Goal: Task Accomplishment & Management: Manage account settings

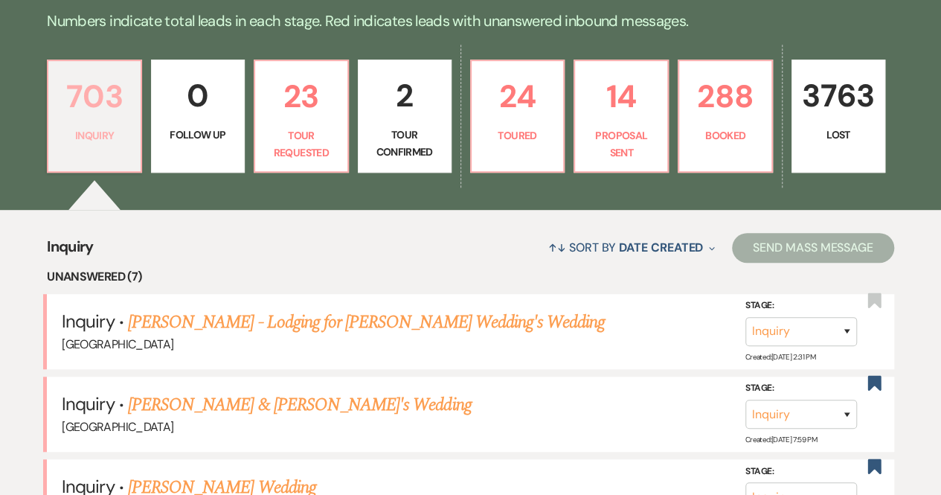
scroll to position [365, 0]
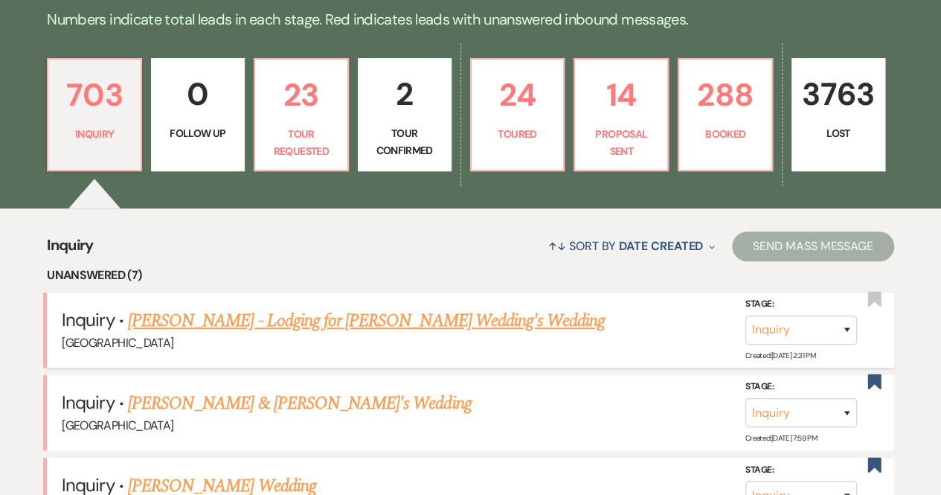
click at [181, 319] on link "[PERSON_NAME] - Lodging for [PERSON_NAME] Wedding's Wedding" at bounding box center [366, 320] width 477 height 27
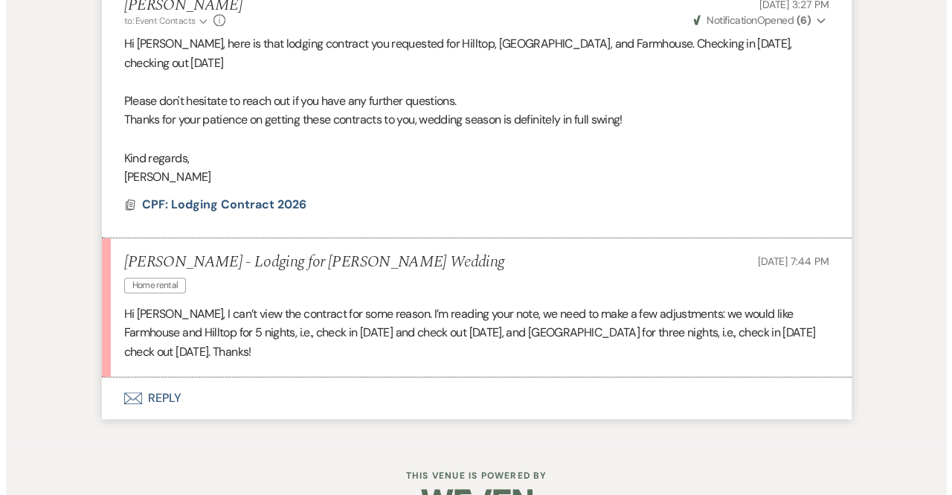
scroll to position [601, 0]
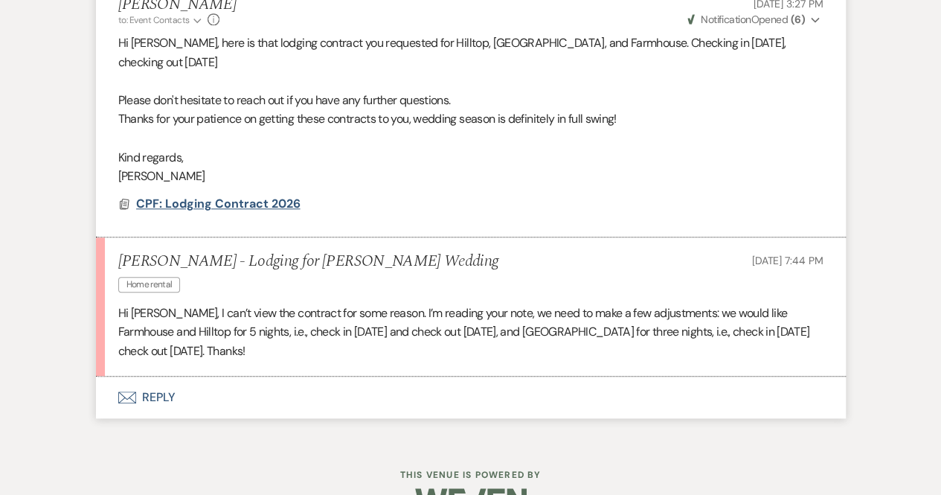
click at [229, 202] on span "CPF: Lodging Contract 2026" at bounding box center [218, 204] width 164 height 16
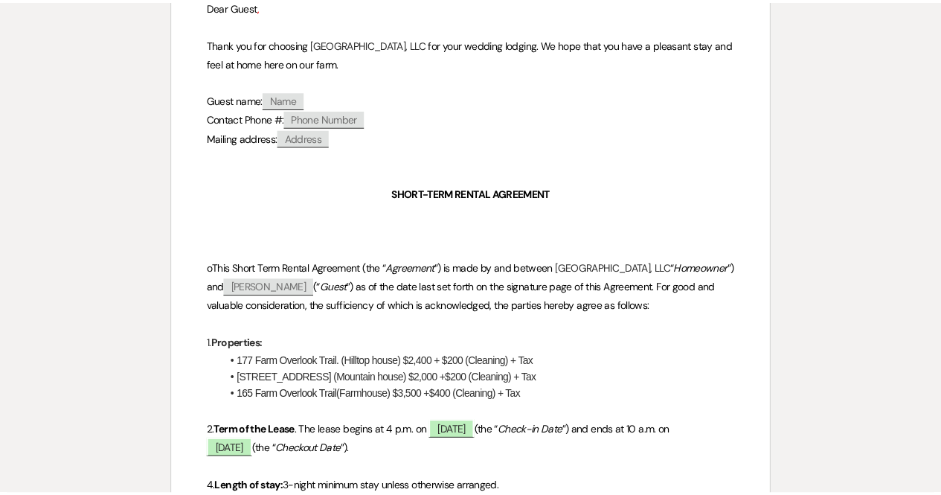
scroll to position [0, 0]
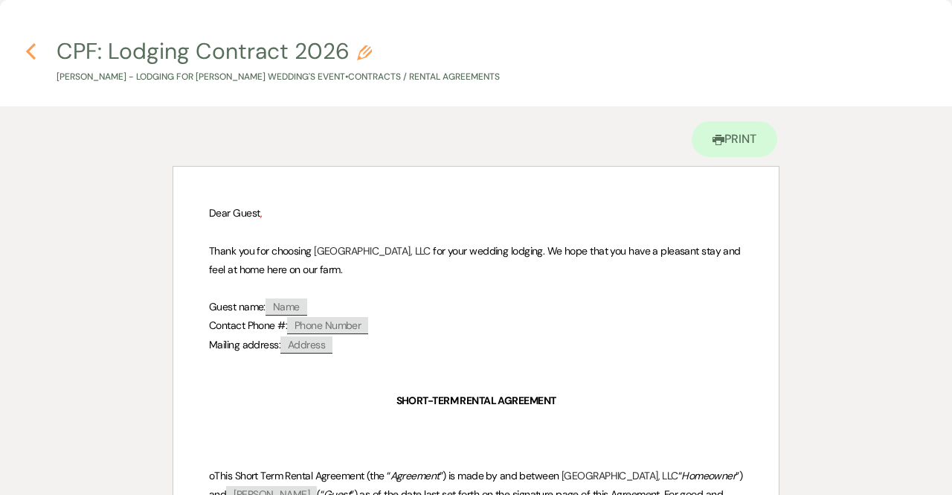
click at [26, 56] on icon "Previous" at bounding box center [30, 51] width 11 height 18
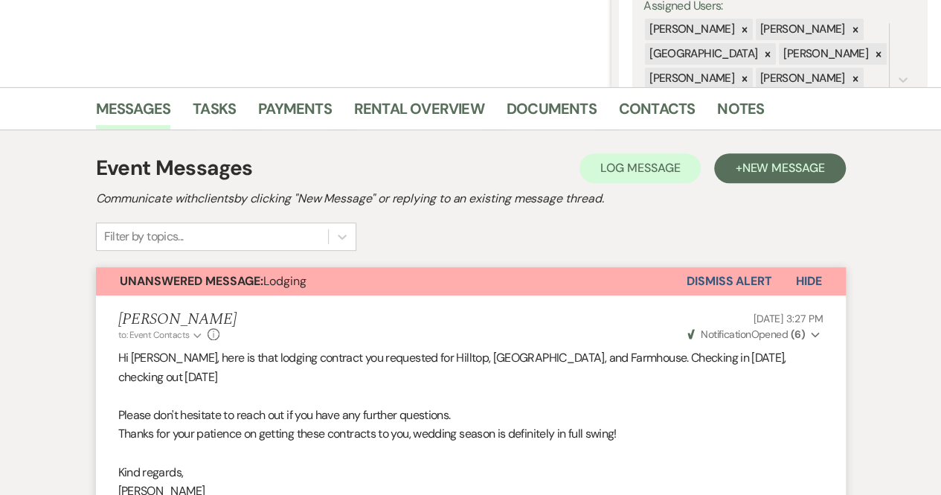
scroll to position [287, 0]
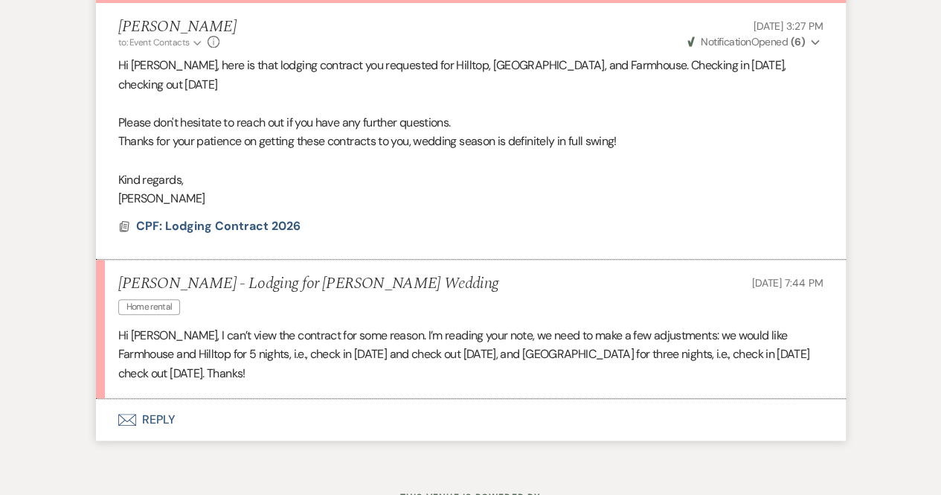
click at [156, 415] on button "Envelope Reply" at bounding box center [471, 420] width 750 height 42
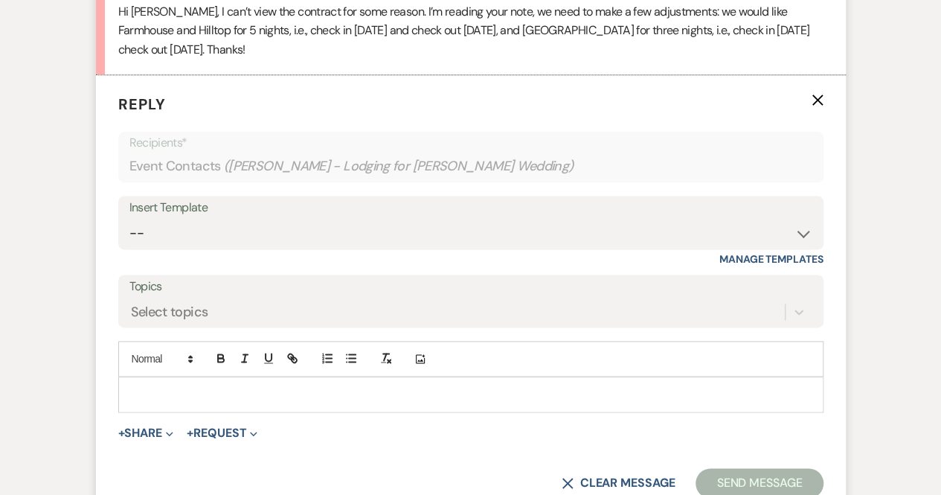
scroll to position [909, 0]
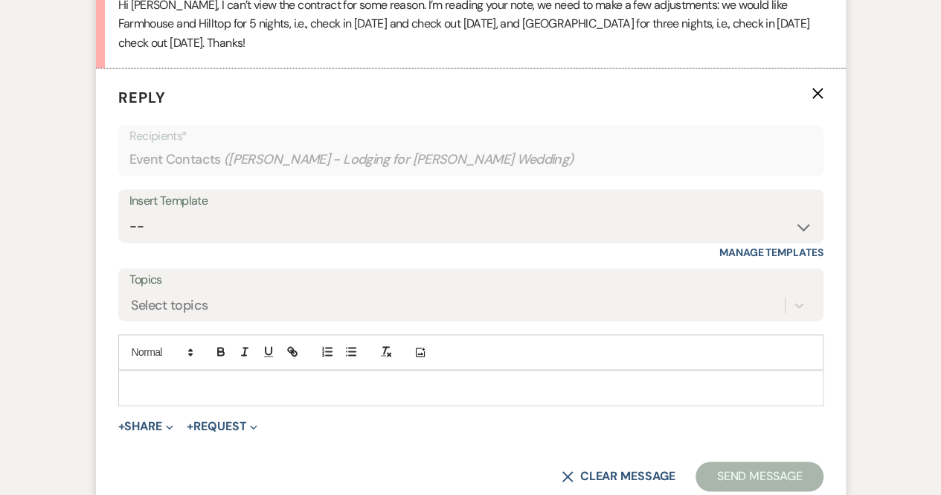
click at [174, 380] on p at bounding box center [470, 387] width 681 height 16
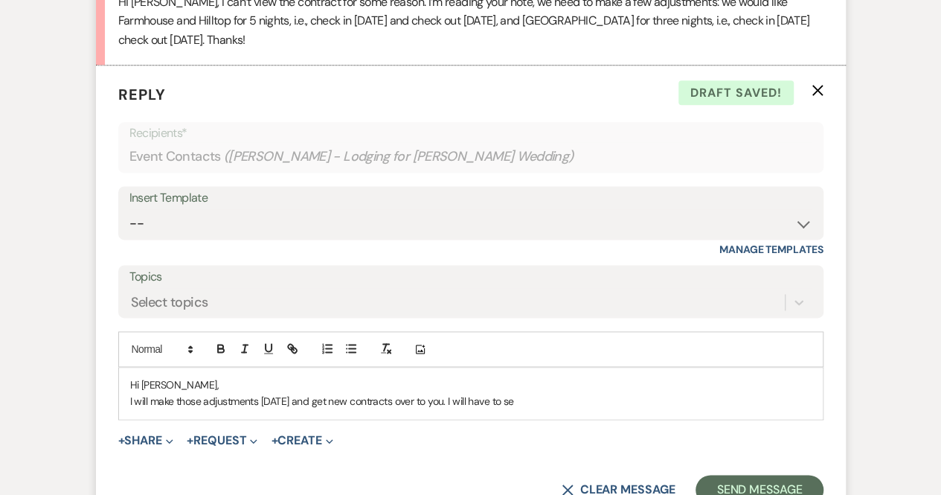
scroll to position [915, 0]
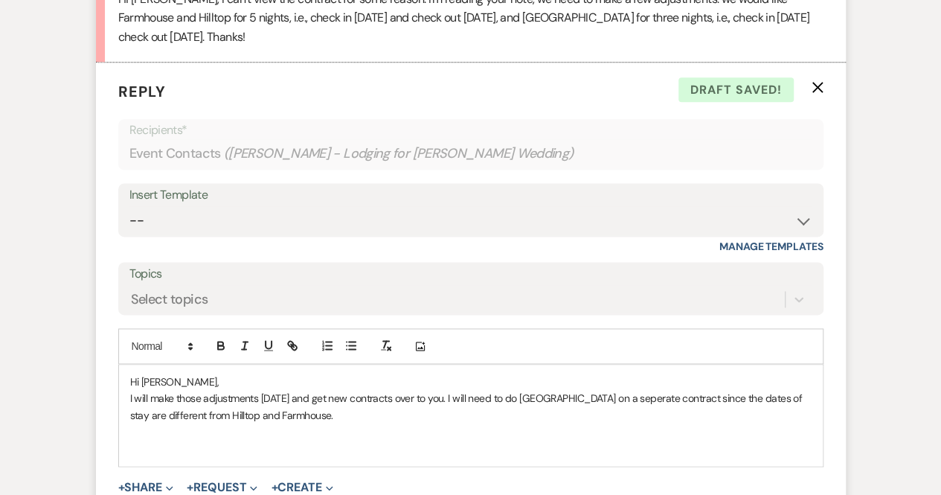
click at [128, 397] on div "Hi [PERSON_NAME], I will make those adjustments [DATE] and get new contracts ov…" at bounding box center [471, 415] width 704 height 101
click at [440, 414] on p "Ok, no problem. I will make those adjustments [DATE] and get new contracts over…" at bounding box center [470, 406] width 681 height 33
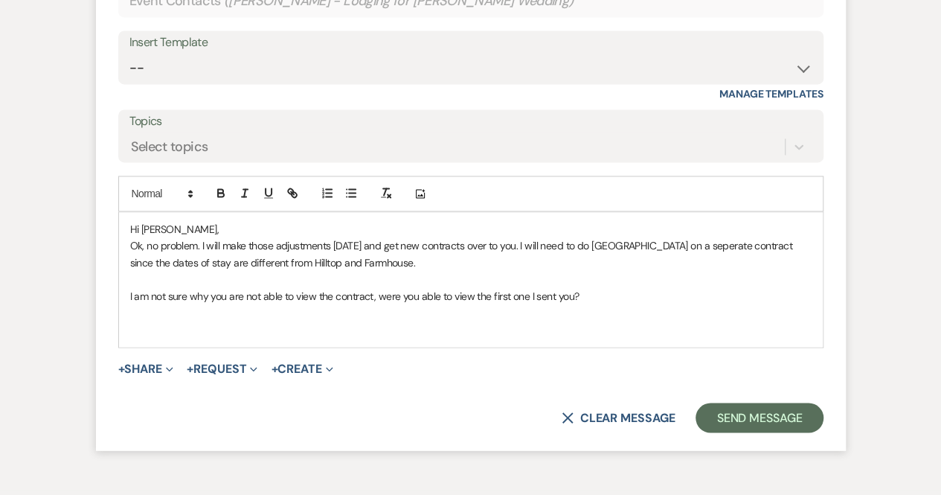
scroll to position [1068, 0]
click at [212, 320] on p at bounding box center [470, 328] width 681 height 16
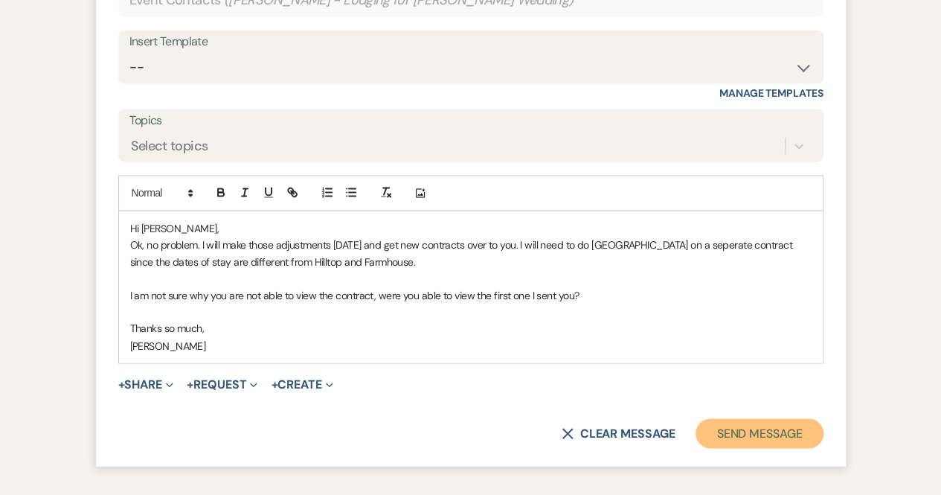
click at [763, 431] on button "Send Message" at bounding box center [759, 433] width 127 height 30
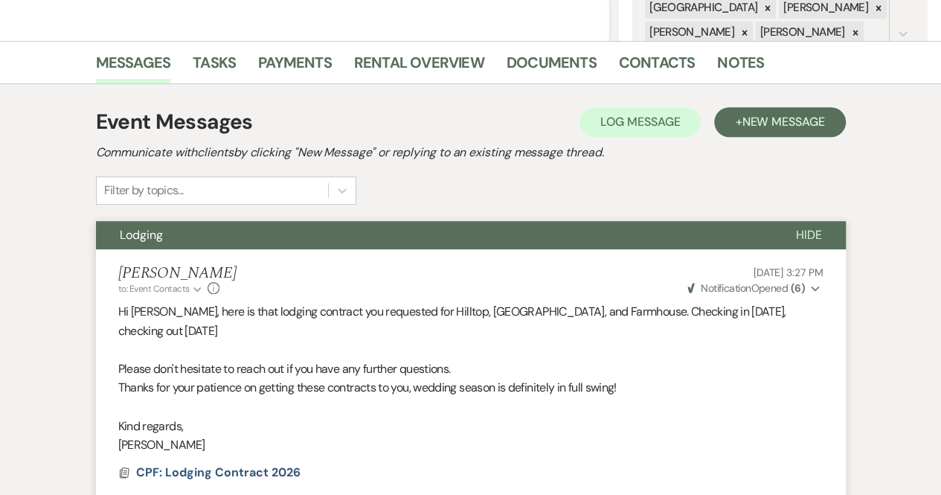
scroll to position [0, 0]
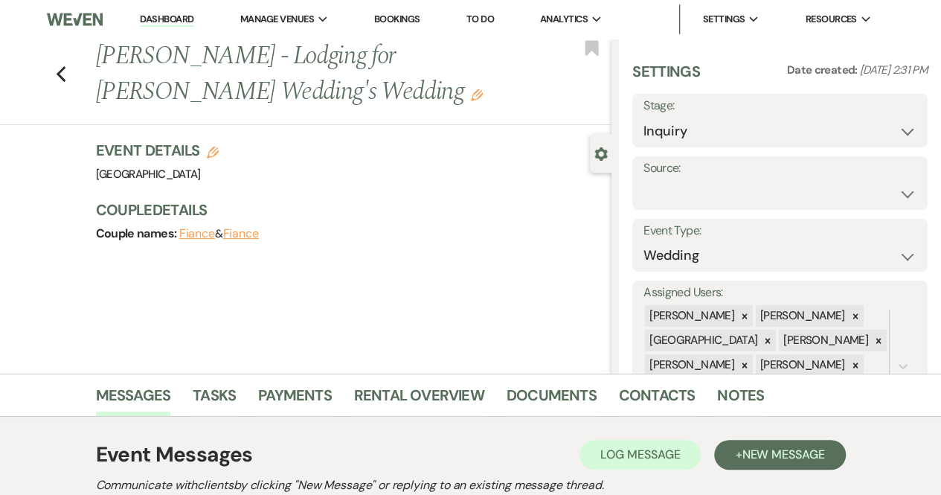
click at [180, 22] on link "Dashboard" at bounding box center [167, 20] width 54 height 14
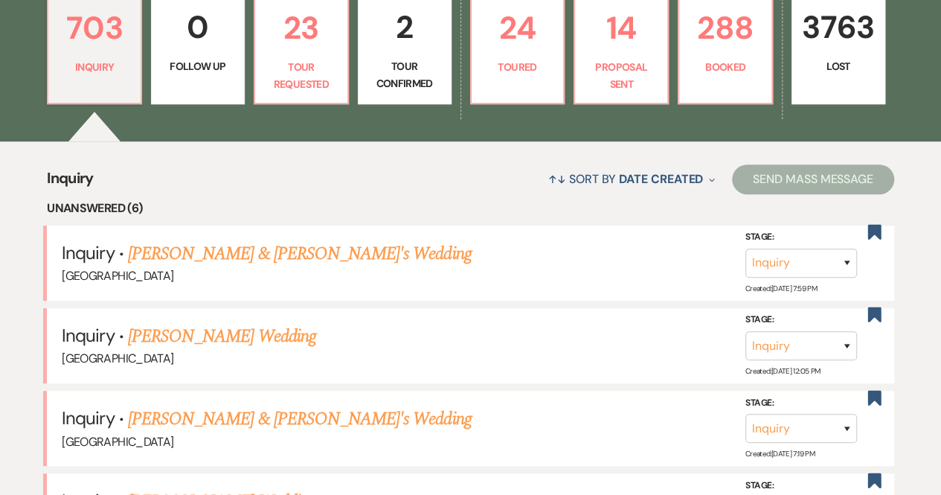
scroll to position [459, 0]
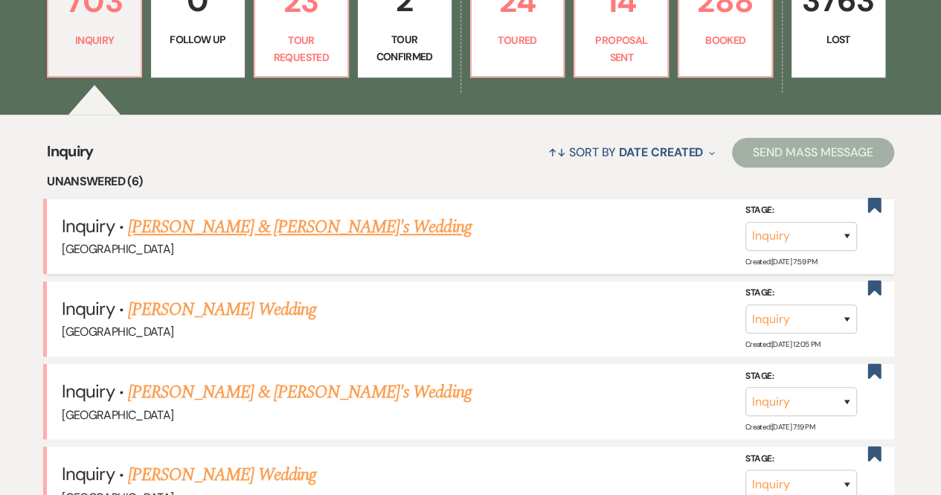
click at [228, 225] on link "[PERSON_NAME] & [PERSON_NAME]'s Wedding" at bounding box center [300, 227] width 344 height 27
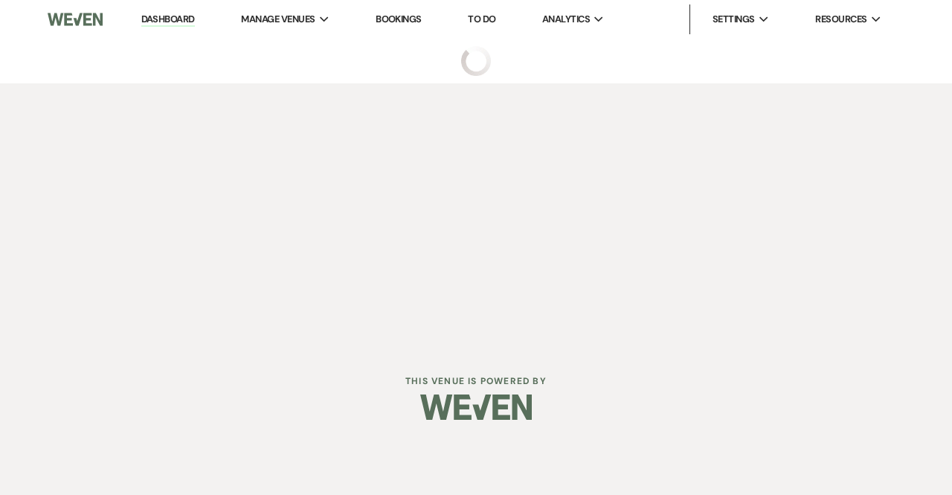
select select "6"
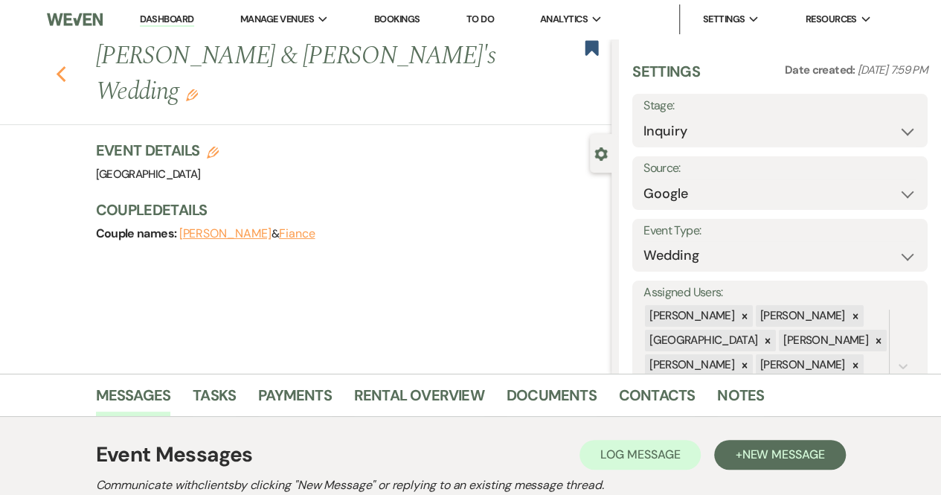
click at [66, 65] on icon "Previous" at bounding box center [61, 74] width 11 height 18
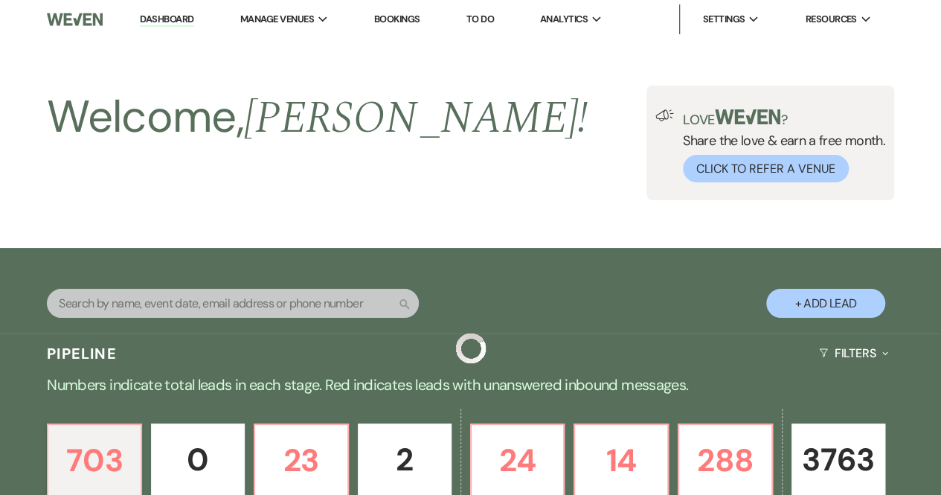
scroll to position [459, 0]
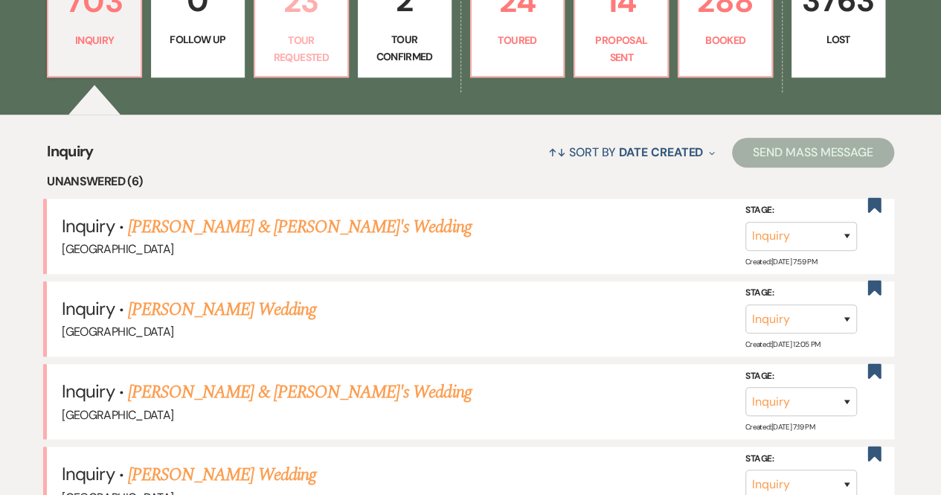
click at [318, 56] on p "Tour Requested" at bounding box center [301, 48] width 74 height 33
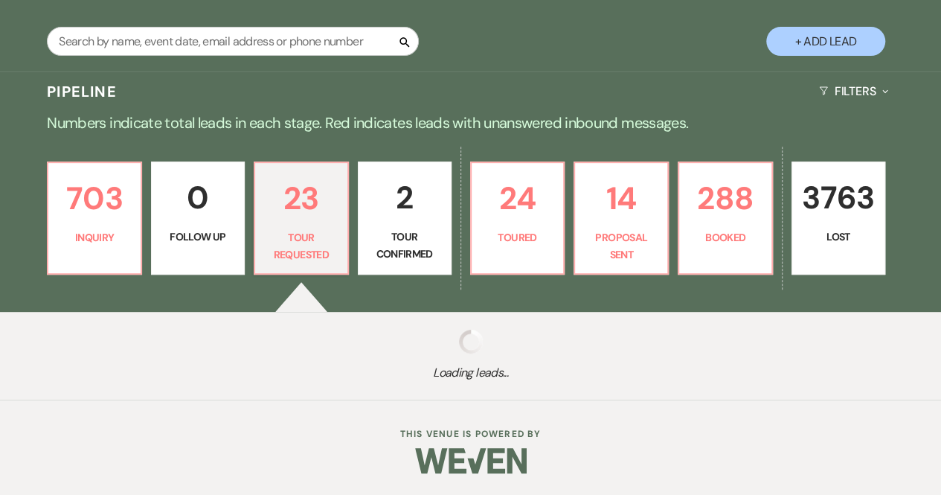
scroll to position [459, 0]
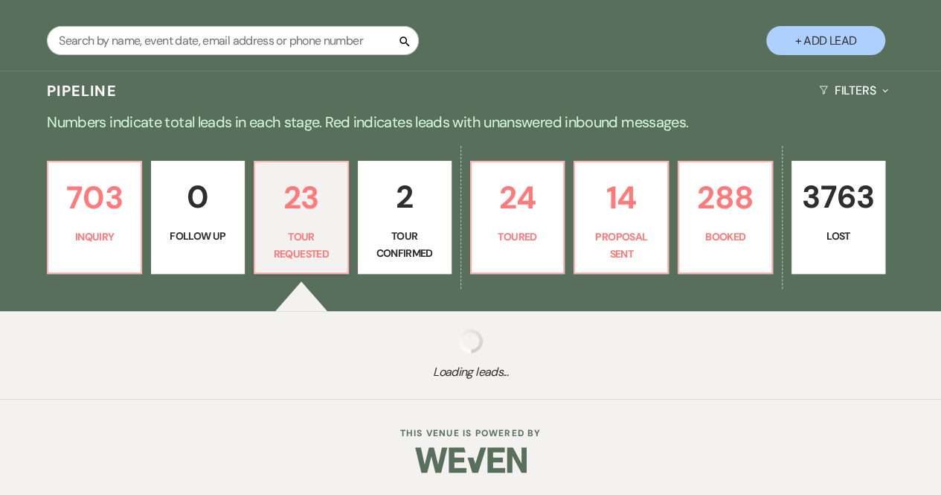
select select "2"
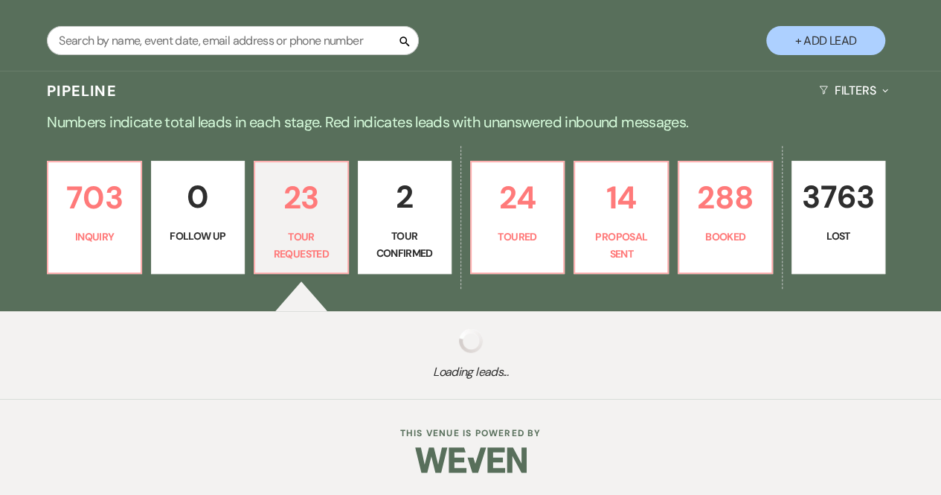
select select "2"
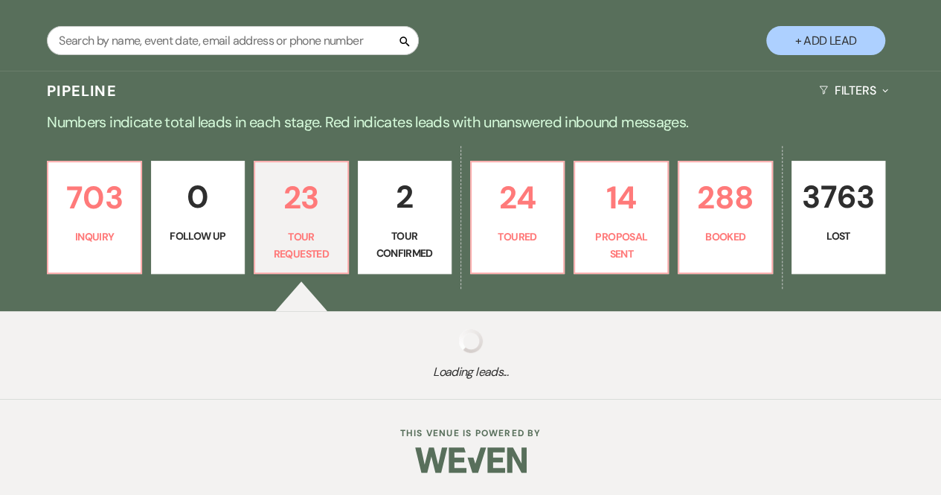
select select "2"
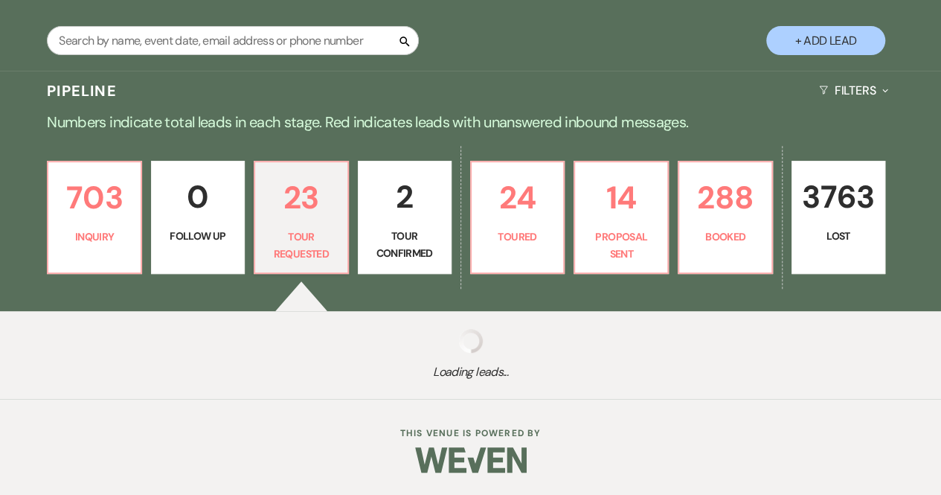
select select "2"
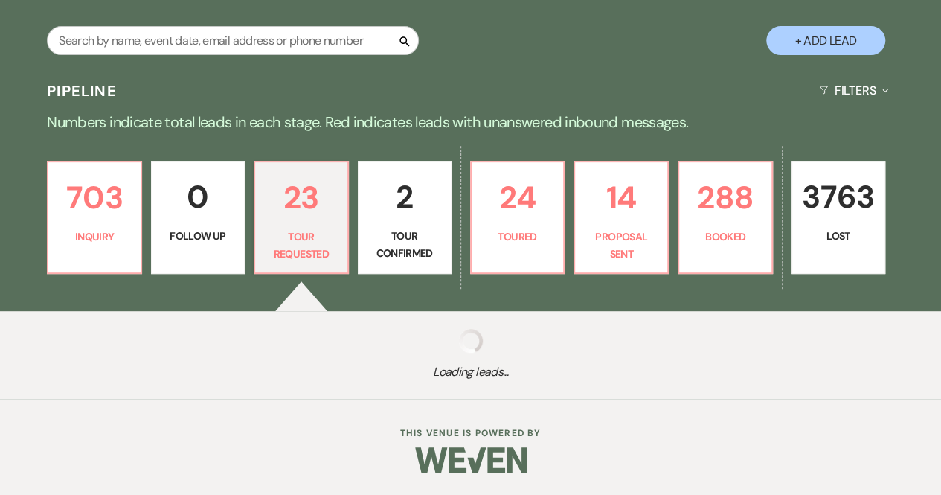
select select "2"
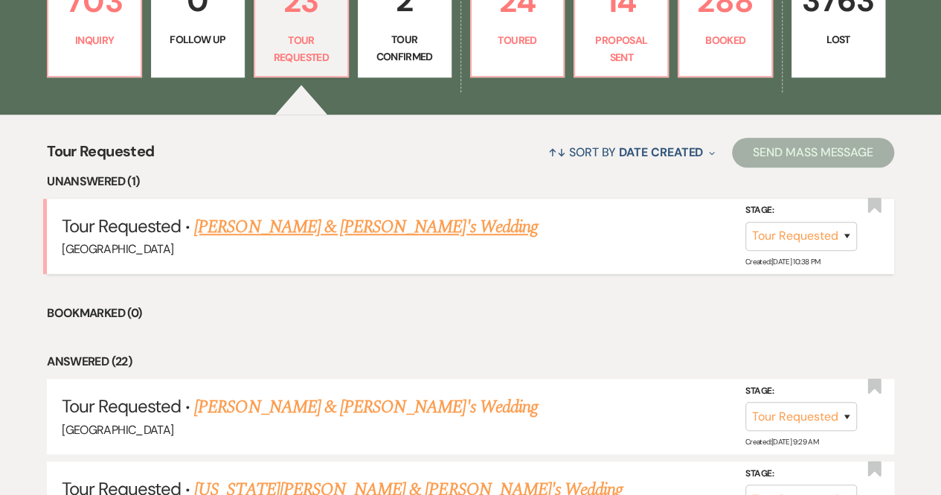
click at [299, 227] on link "[PERSON_NAME] & [PERSON_NAME]'s Wedding" at bounding box center [366, 227] width 344 height 27
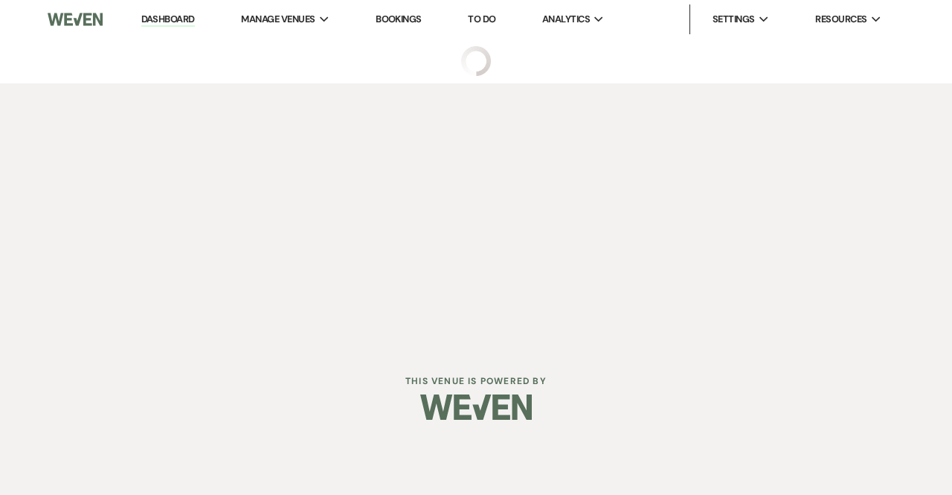
select select "2"
select select "6"
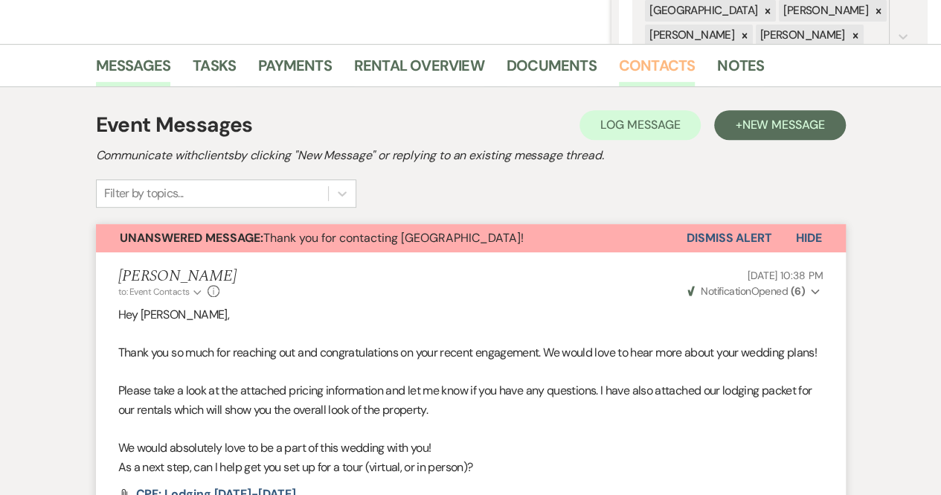
scroll to position [344, 0]
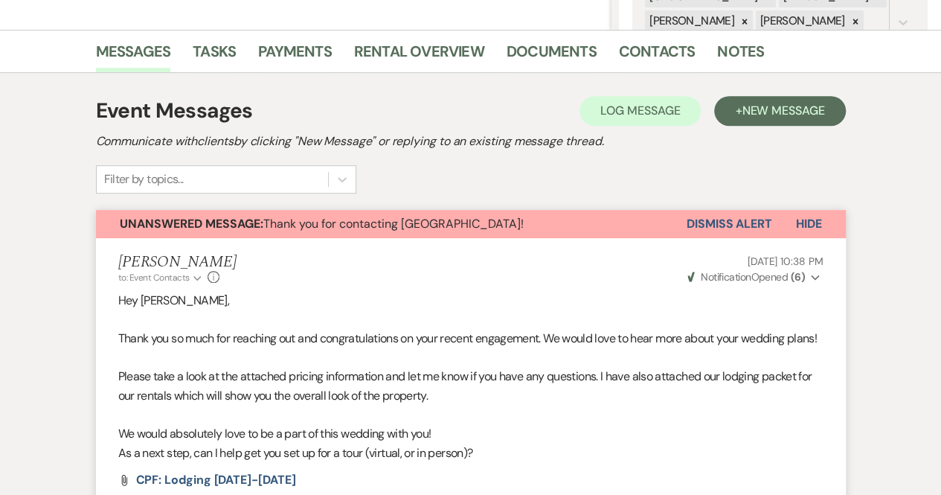
click at [738, 225] on button "Dismiss Alert" at bounding box center [730, 224] width 86 height 28
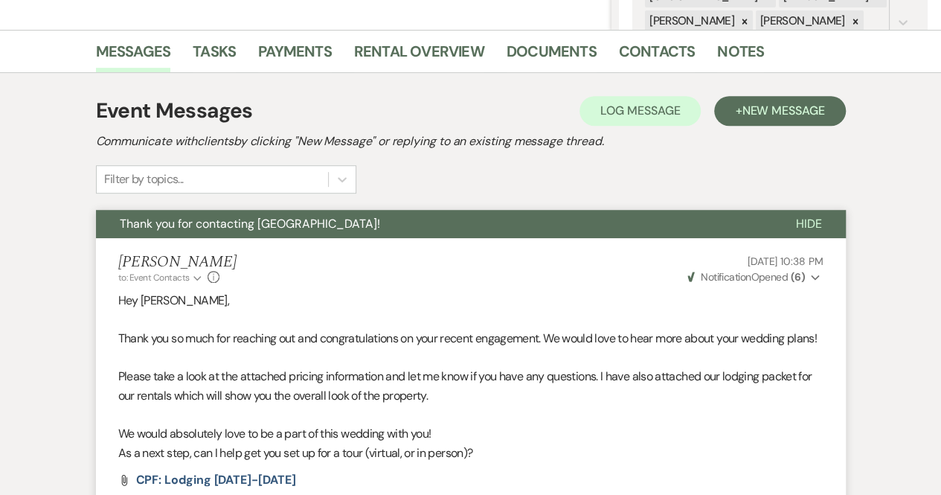
scroll to position [0, 0]
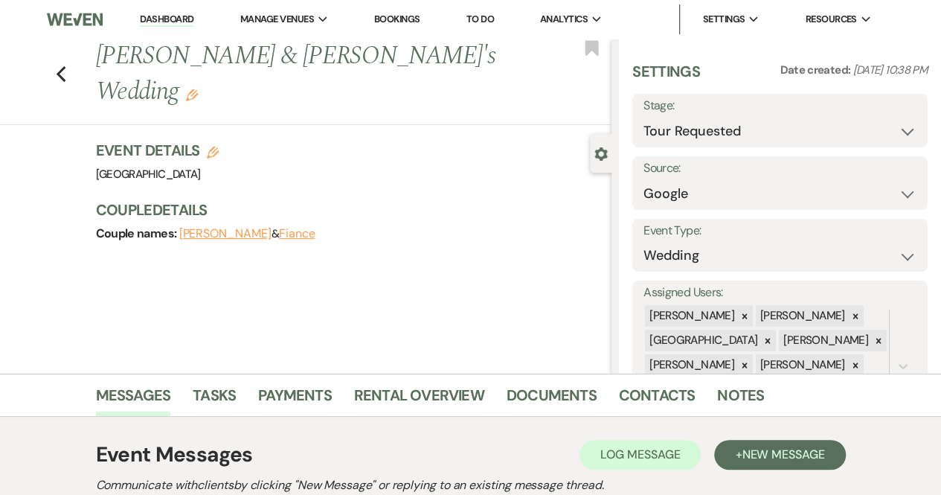
click at [174, 19] on link "Dashboard" at bounding box center [167, 20] width 54 height 14
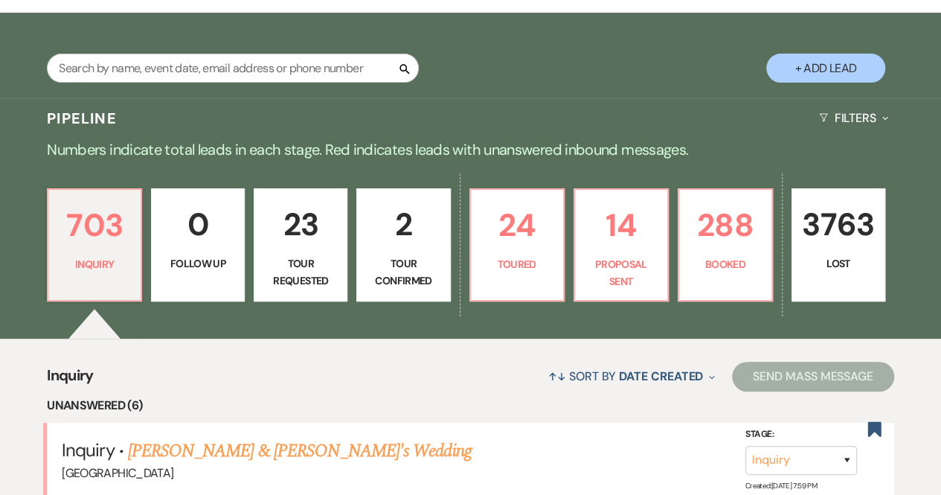
scroll to position [236, 0]
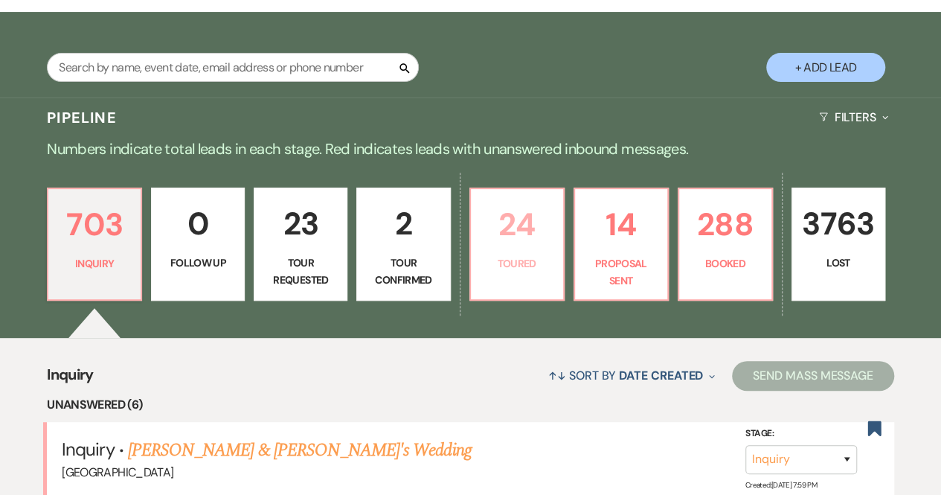
click at [520, 243] on p "24" at bounding box center [517, 224] width 74 height 50
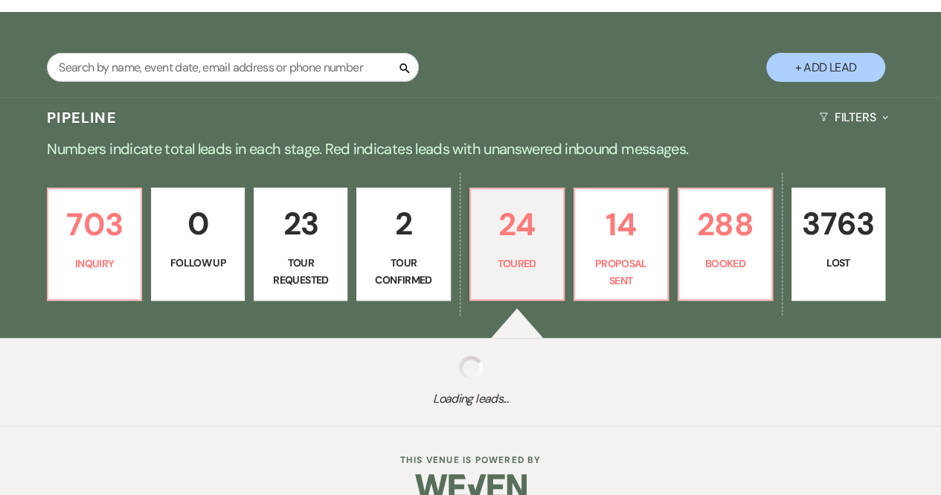
select select "5"
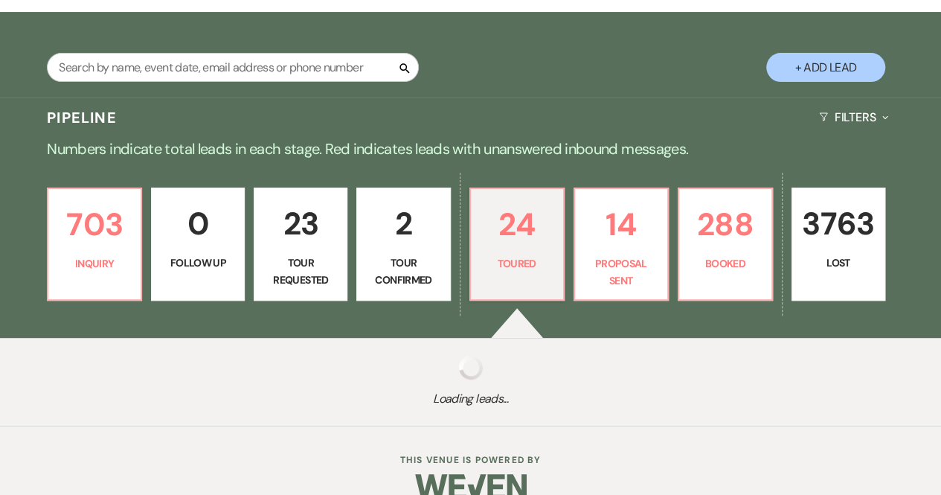
select select "5"
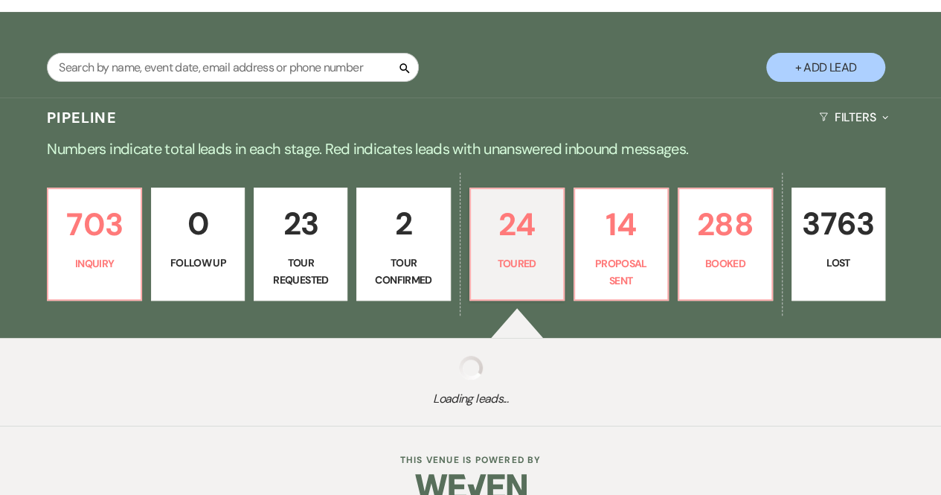
select select "5"
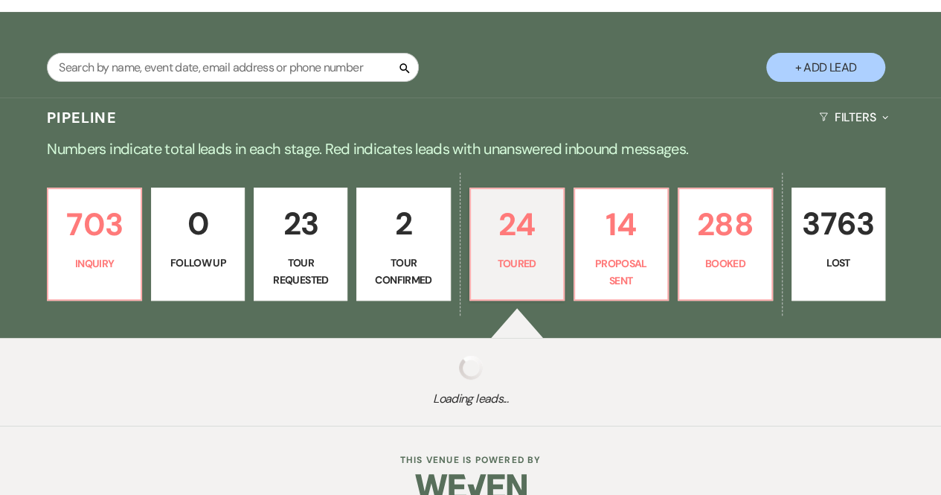
select select "5"
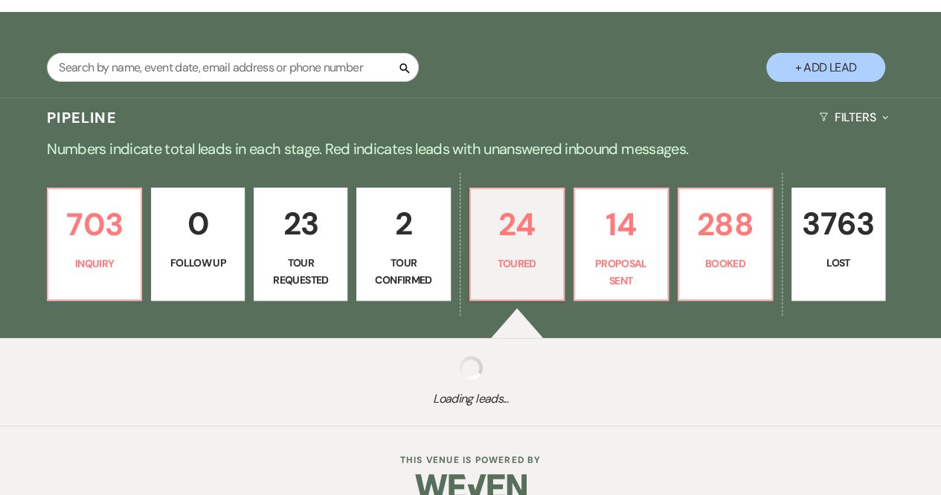
select select "5"
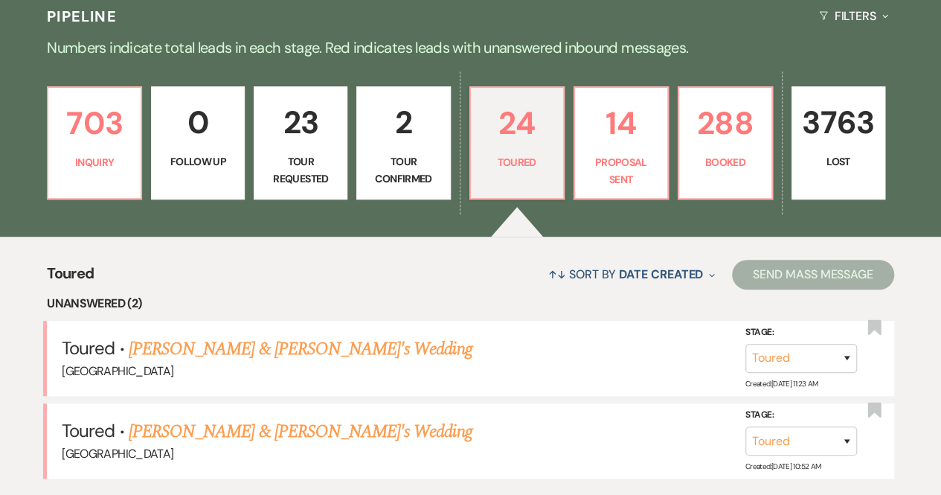
scroll to position [338, 0]
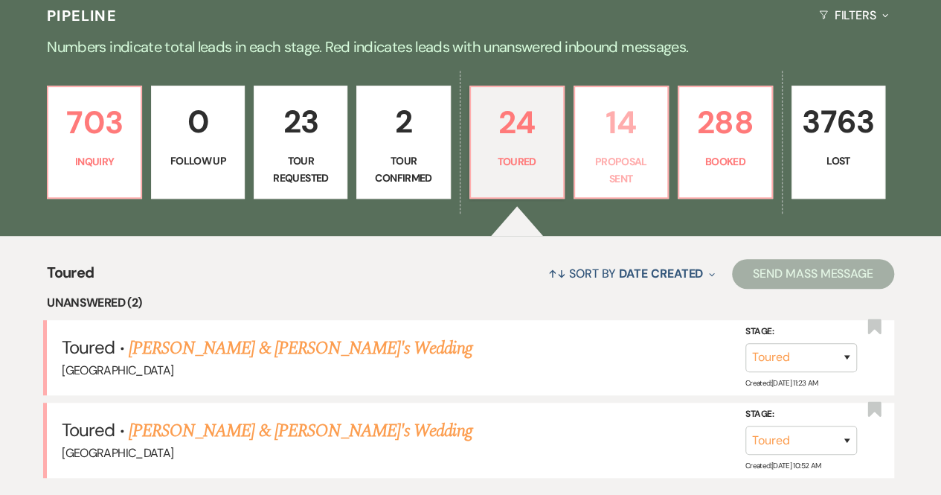
click at [649, 136] on p "14" at bounding box center [621, 122] width 74 height 50
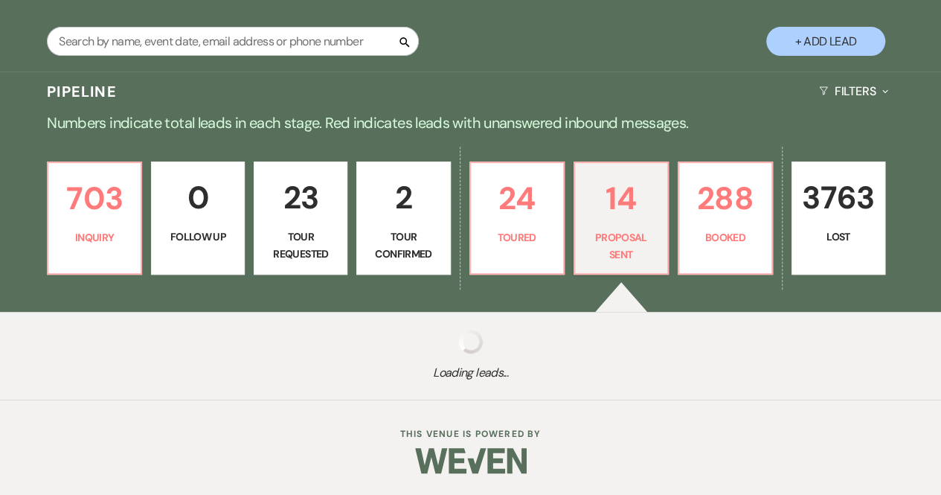
select select "6"
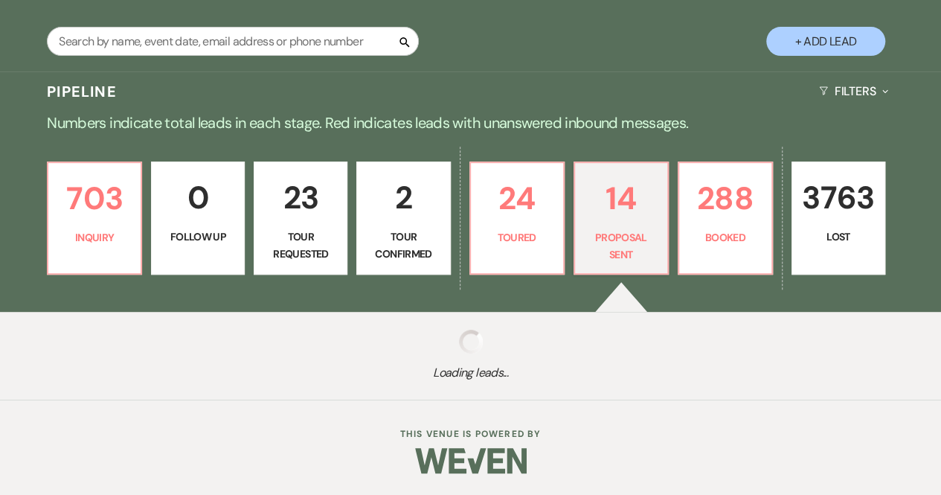
select select "6"
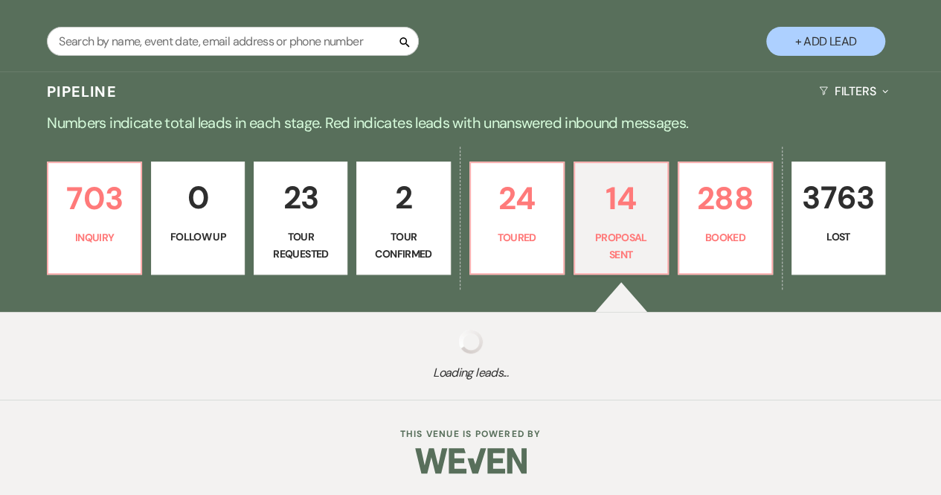
select select "6"
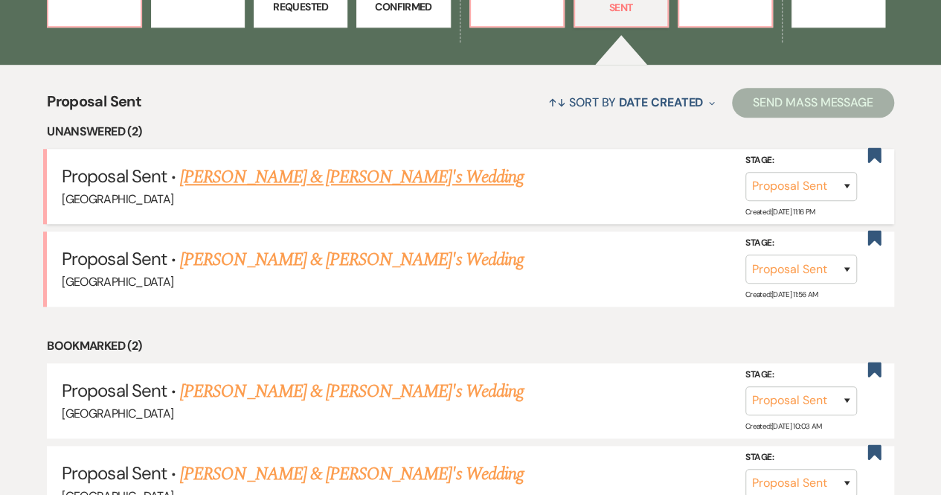
scroll to position [513, 0]
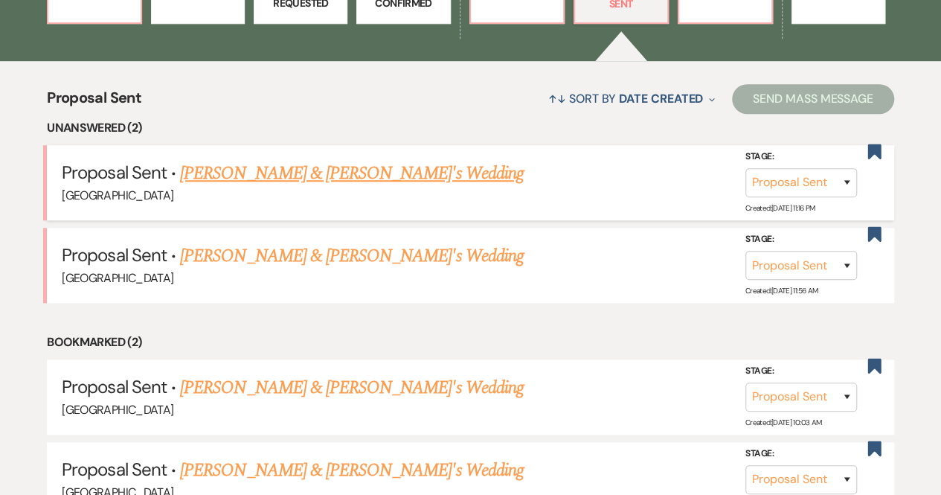
click at [356, 176] on link "[PERSON_NAME] & [PERSON_NAME]'s Wedding" at bounding box center [352, 173] width 344 height 27
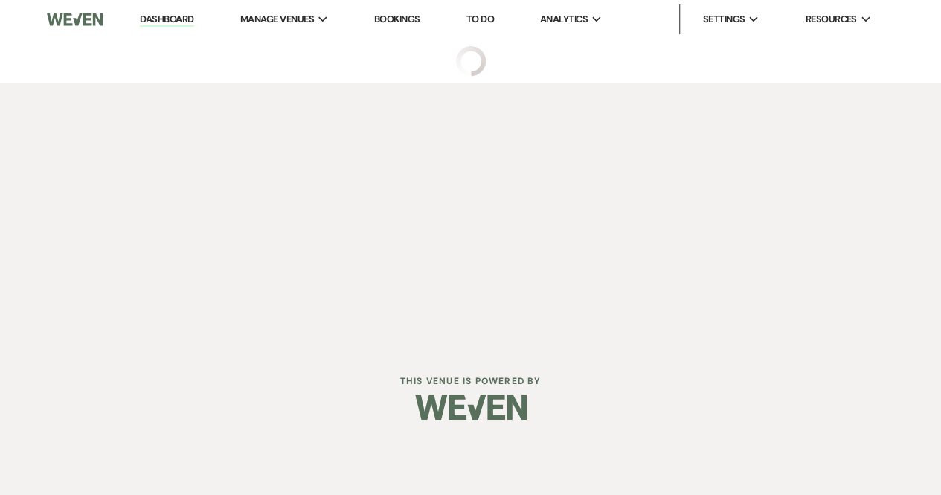
select select "6"
select select "12"
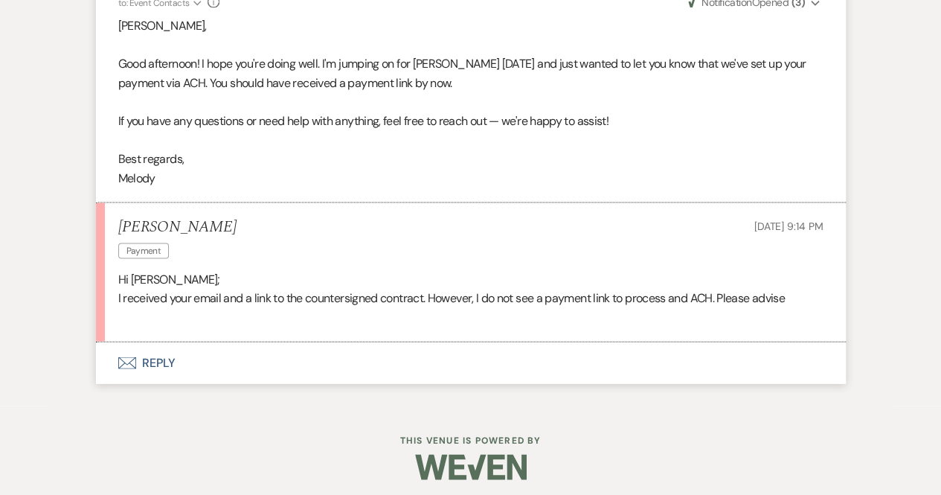
scroll to position [1422, 0]
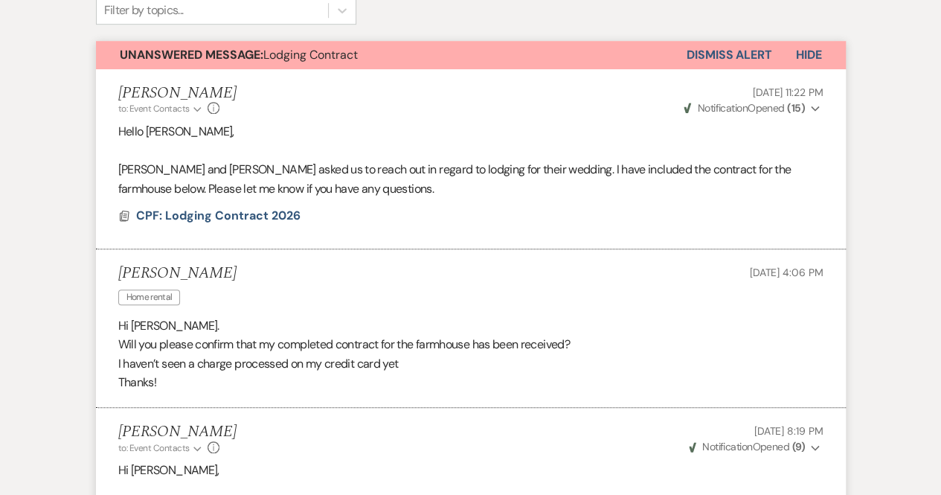
select select "6"
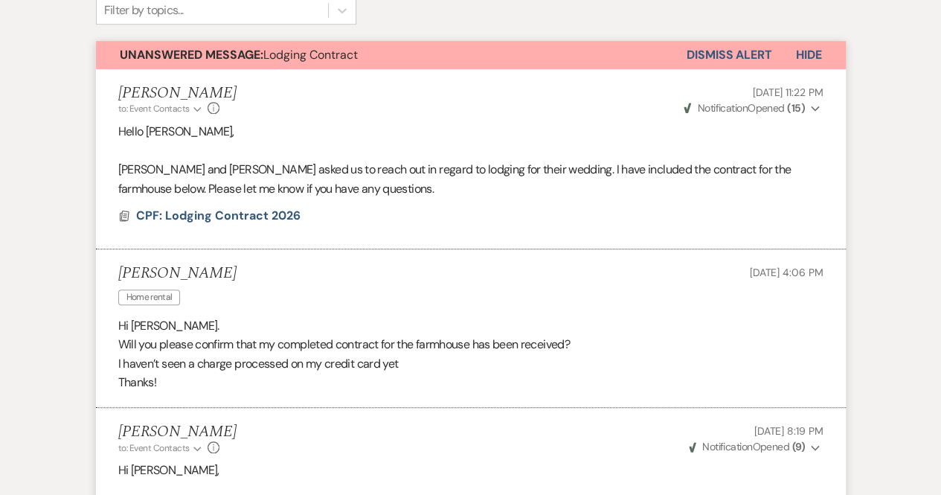
select select "6"
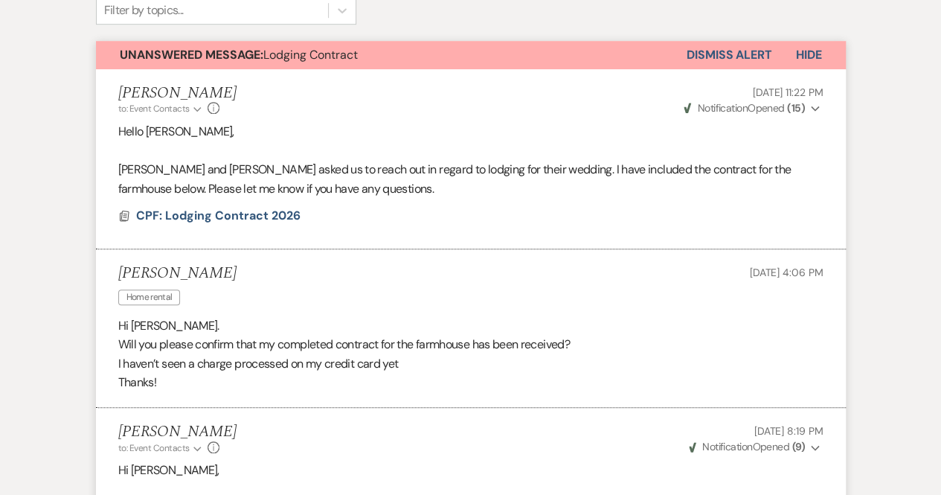
select select "6"
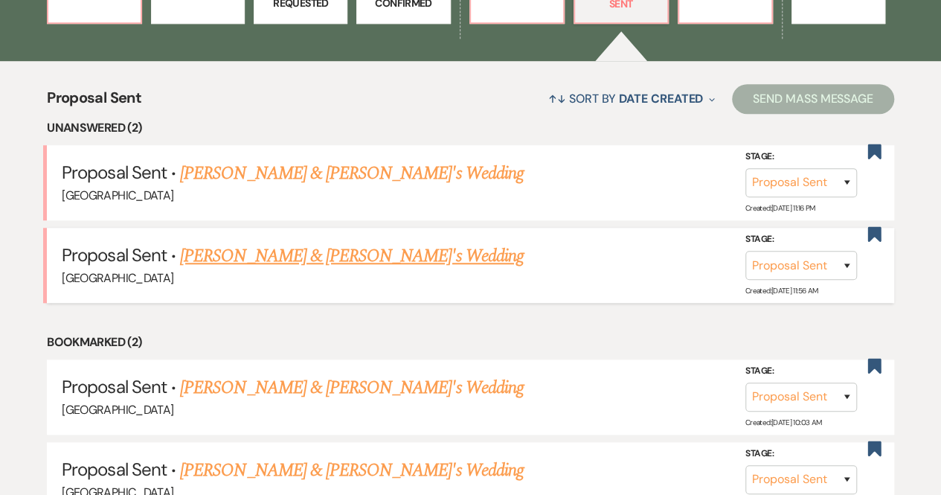
click at [247, 248] on link "[PERSON_NAME] & [PERSON_NAME]'s Wedding" at bounding box center [352, 256] width 344 height 27
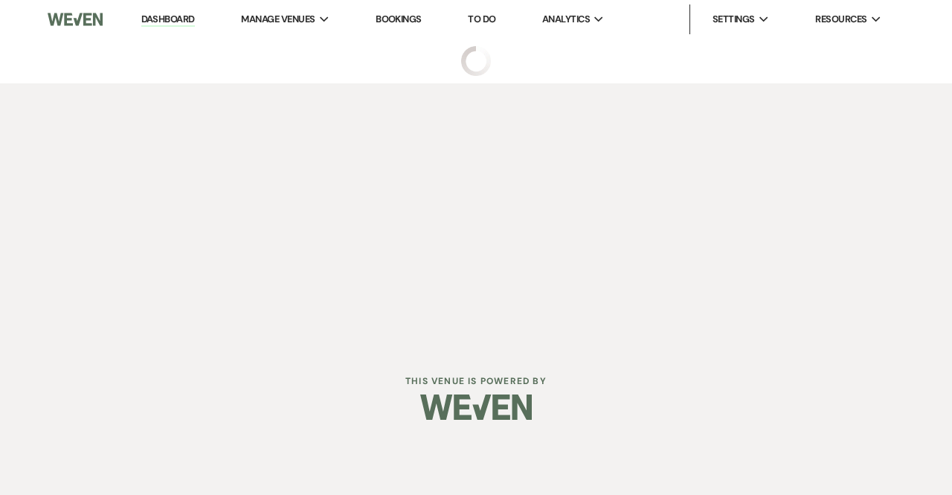
select select "6"
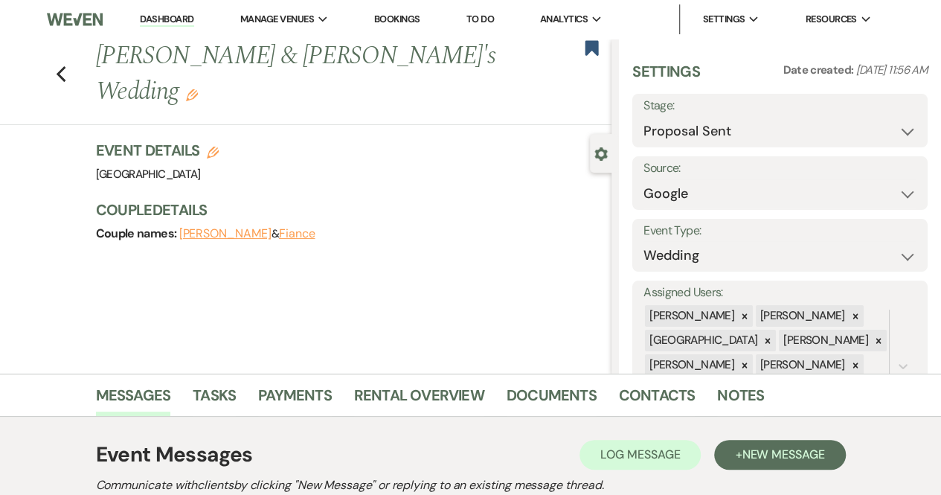
click at [149, 17] on link "Dashboard" at bounding box center [167, 20] width 54 height 14
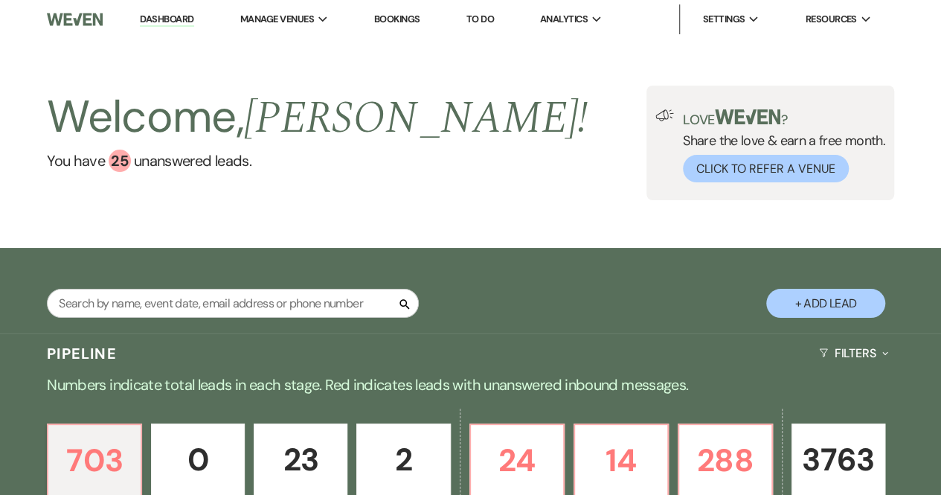
click at [536, 324] on div "Search + Add Lead" at bounding box center [470, 292] width 941 height 75
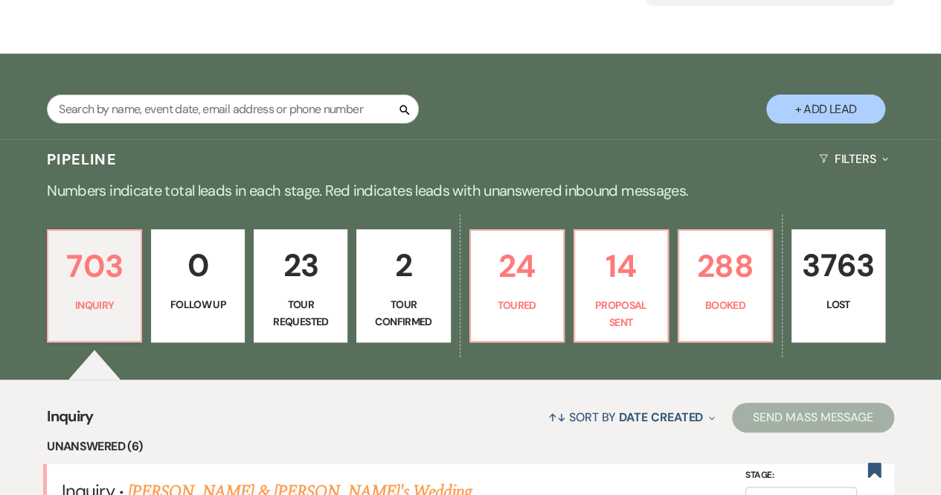
scroll to position [195, 0]
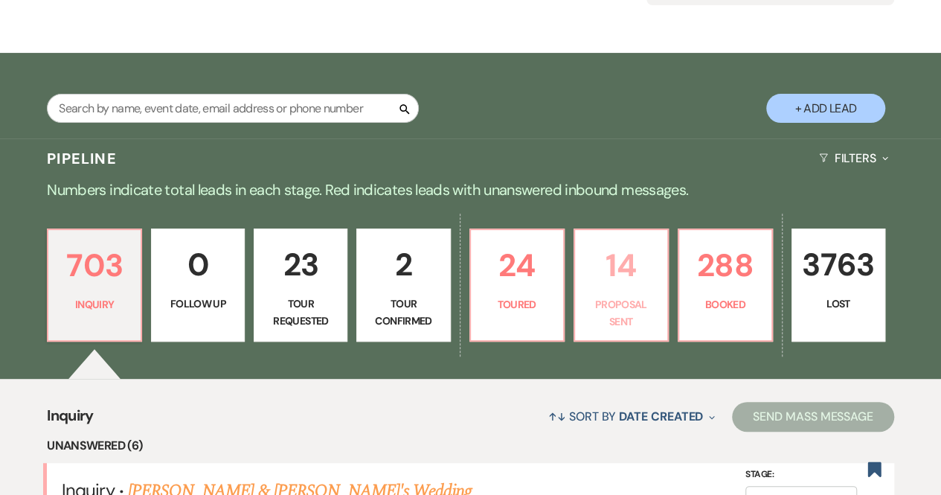
click at [607, 309] on p "Proposal Sent" at bounding box center [621, 312] width 74 height 33
select select "6"
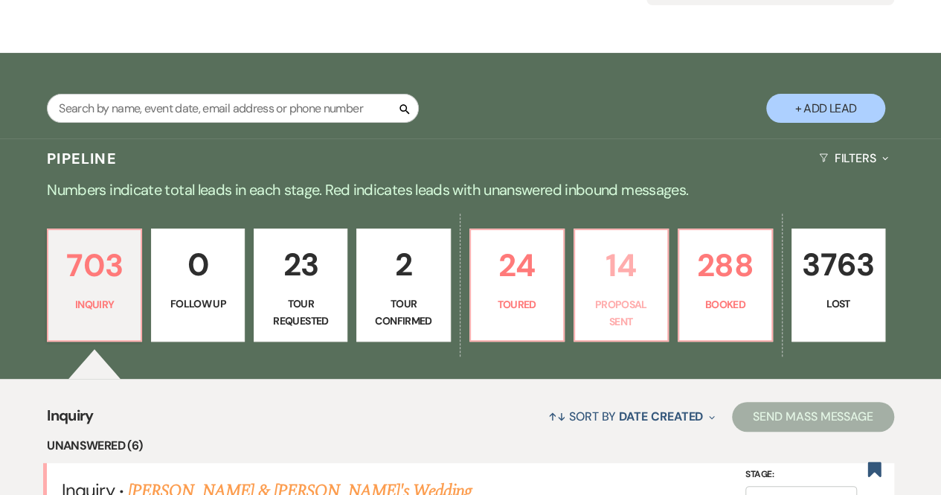
select select "6"
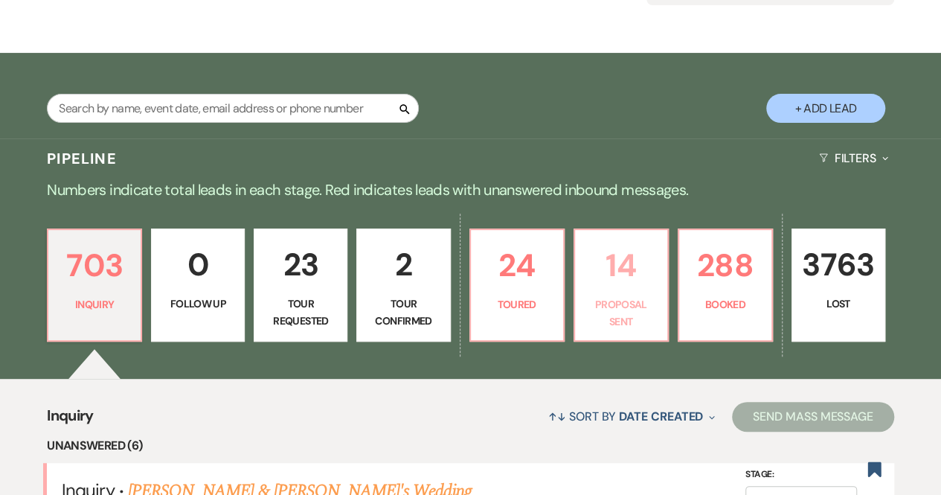
select select "6"
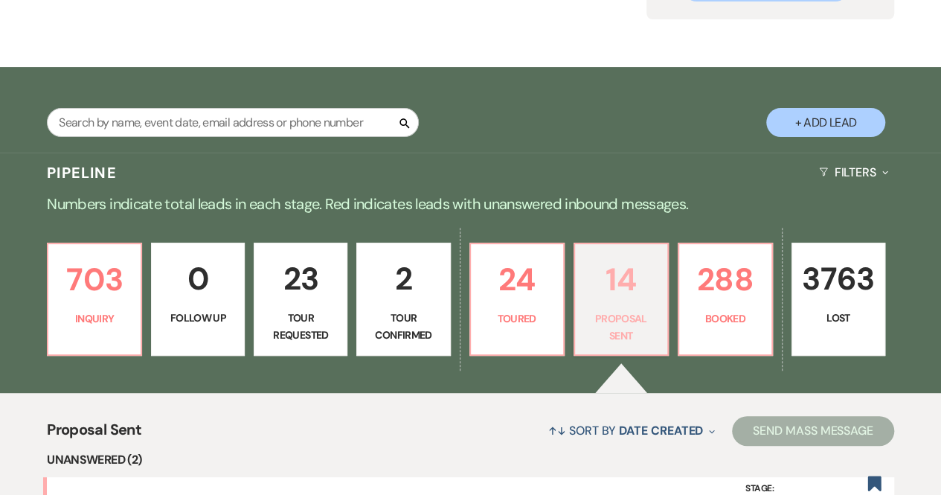
scroll to position [176, 0]
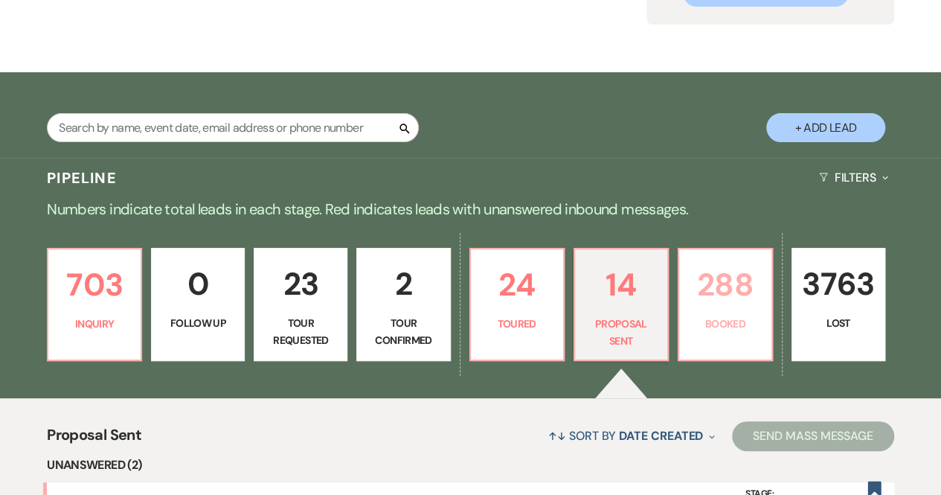
click at [742, 316] on p "Booked" at bounding box center [725, 323] width 74 height 16
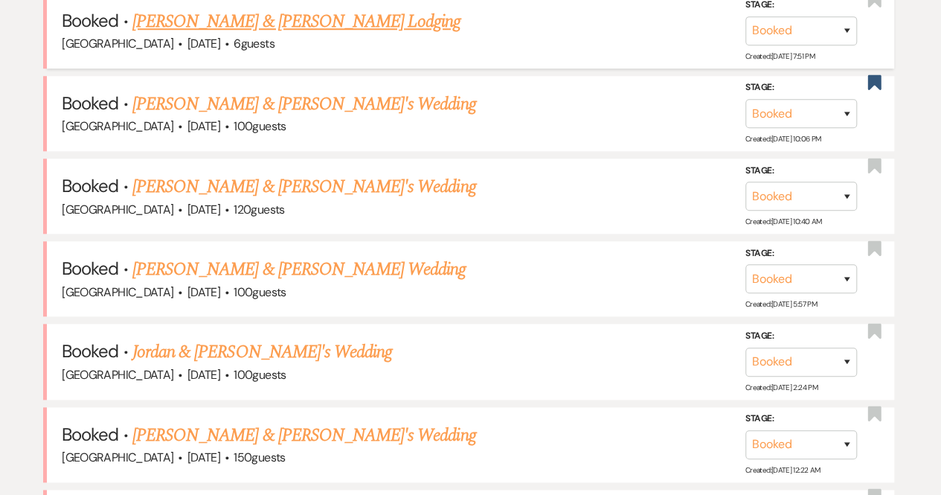
scroll to position [665, 0]
